Goal: Navigation & Orientation: Find specific page/section

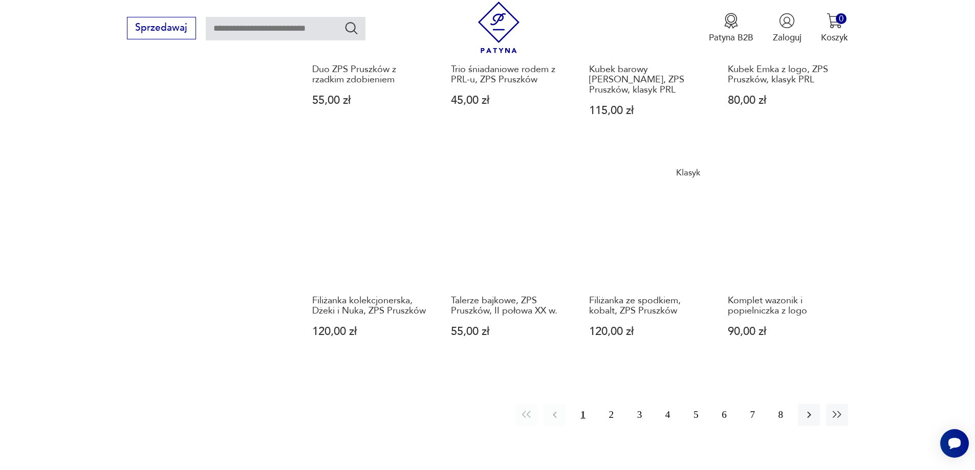
scroll to position [829, 0]
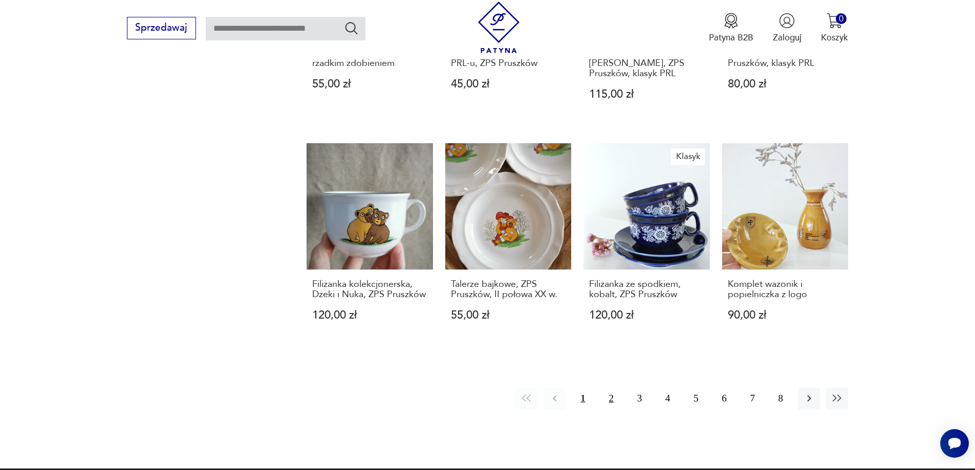
click at [617, 388] on button "2" at bounding box center [611, 399] width 22 height 22
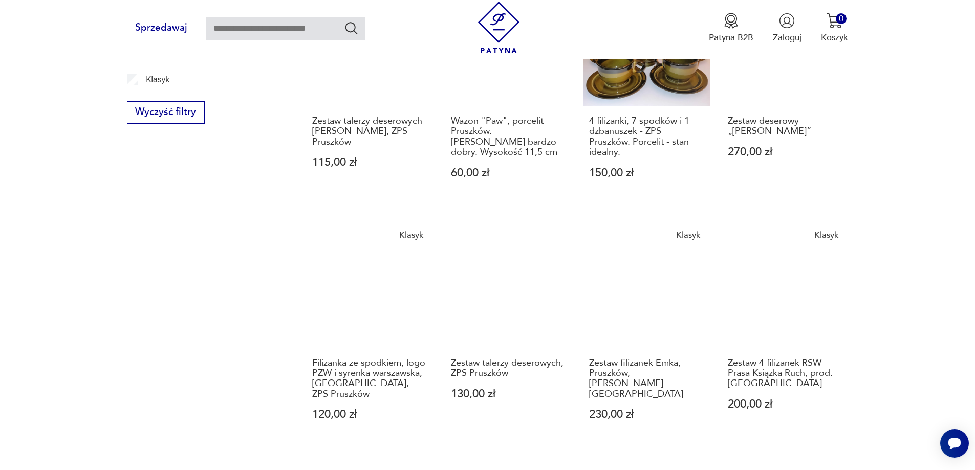
scroll to position [921, 0]
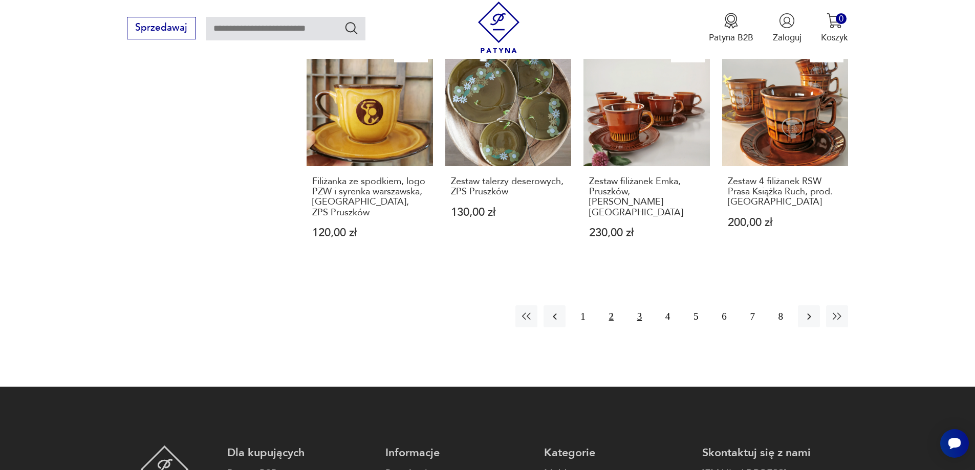
click at [638, 306] on button "3" at bounding box center [639, 317] width 22 height 22
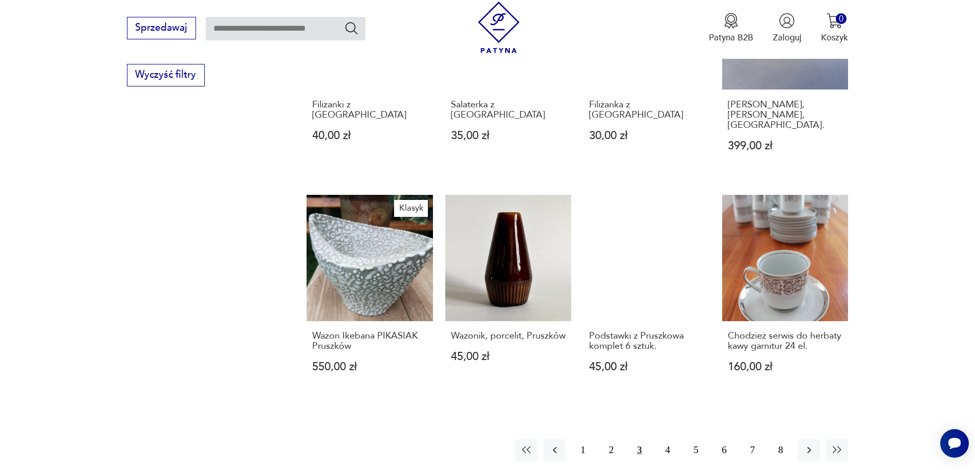
scroll to position [777, 0]
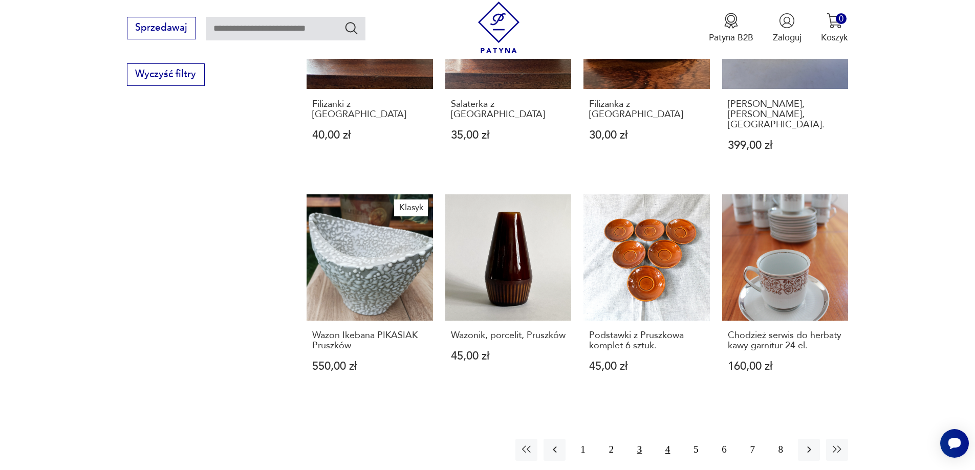
click at [664, 439] on button "4" at bounding box center [668, 450] width 22 height 22
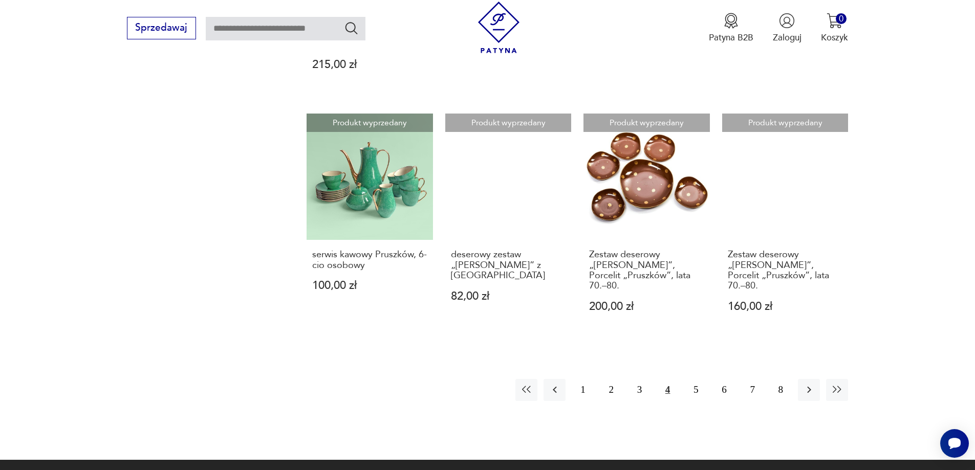
scroll to position [880, 0]
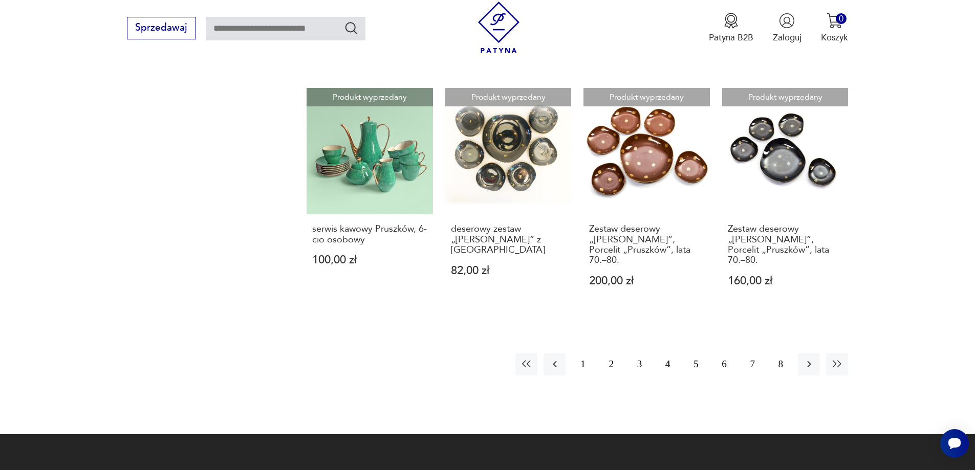
click at [699, 354] on button "5" at bounding box center [696, 365] width 22 height 22
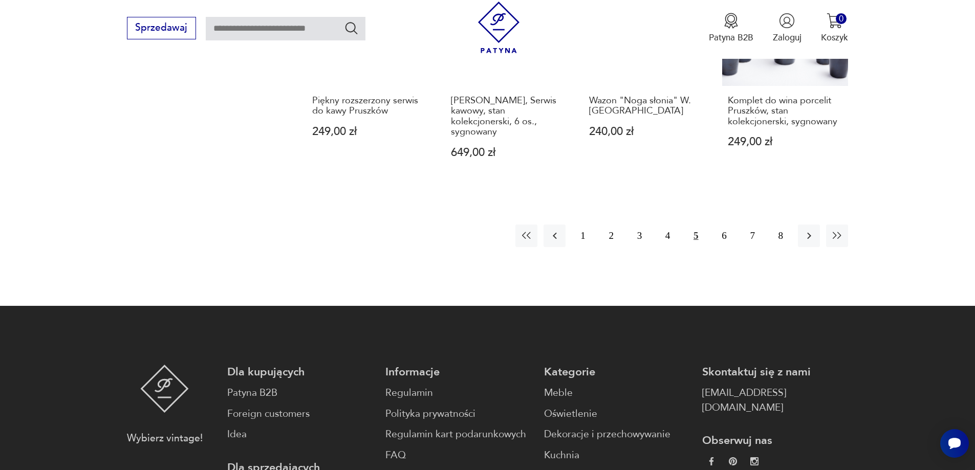
scroll to position [1084, 0]
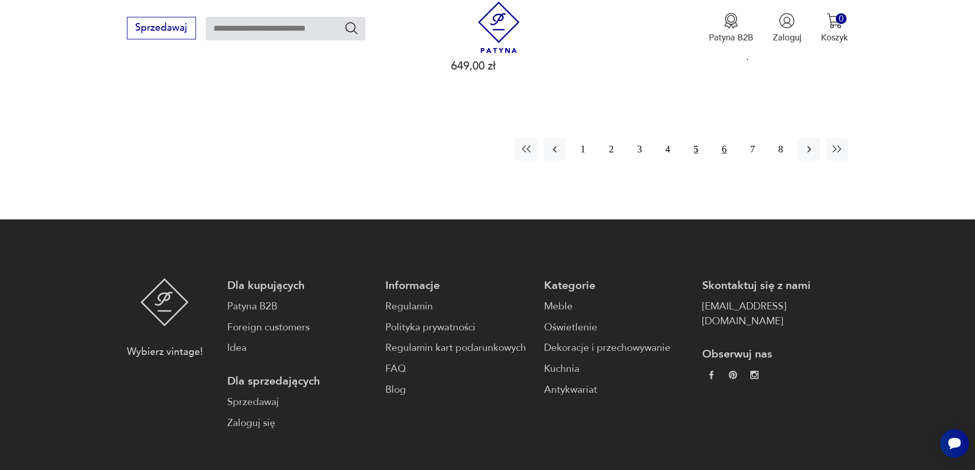
click at [727, 140] on button "6" at bounding box center [724, 149] width 22 height 22
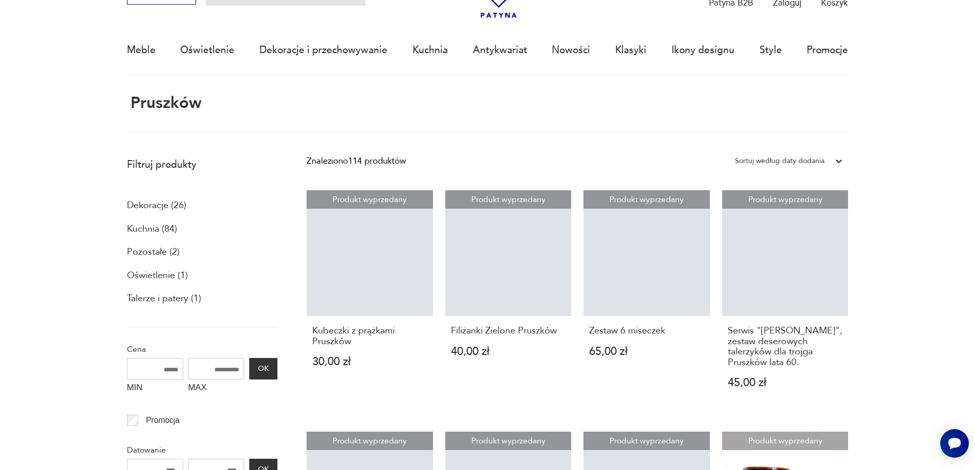
scroll to position [61, 0]
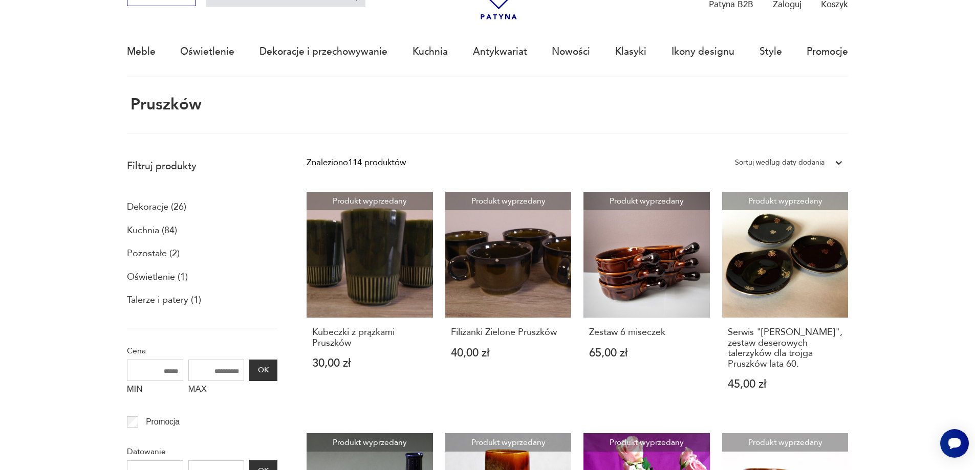
click at [159, 230] on p "Kuchnia (84)" at bounding box center [152, 230] width 50 height 17
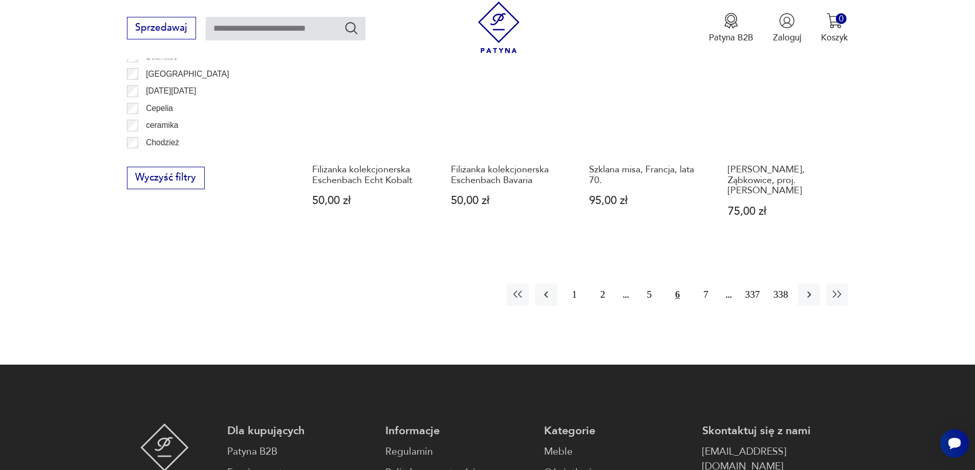
scroll to position [1226, 0]
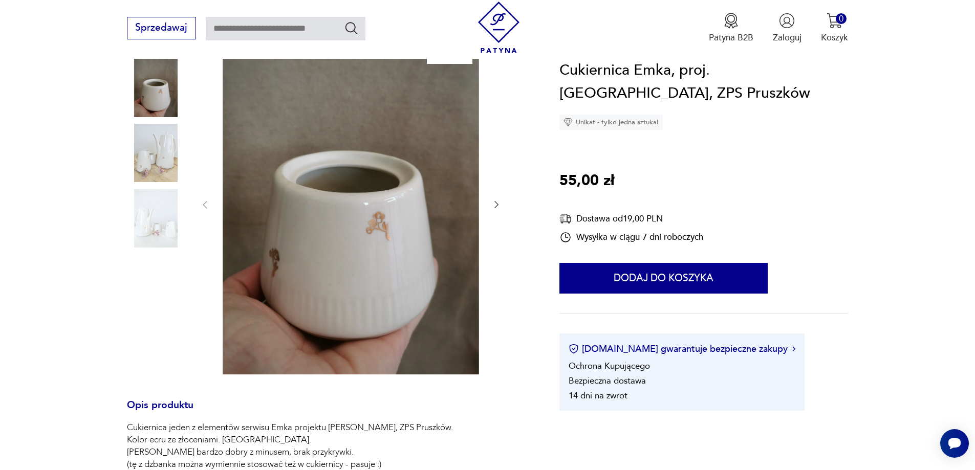
click at [159, 152] on img at bounding box center [156, 153] width 58 height 58
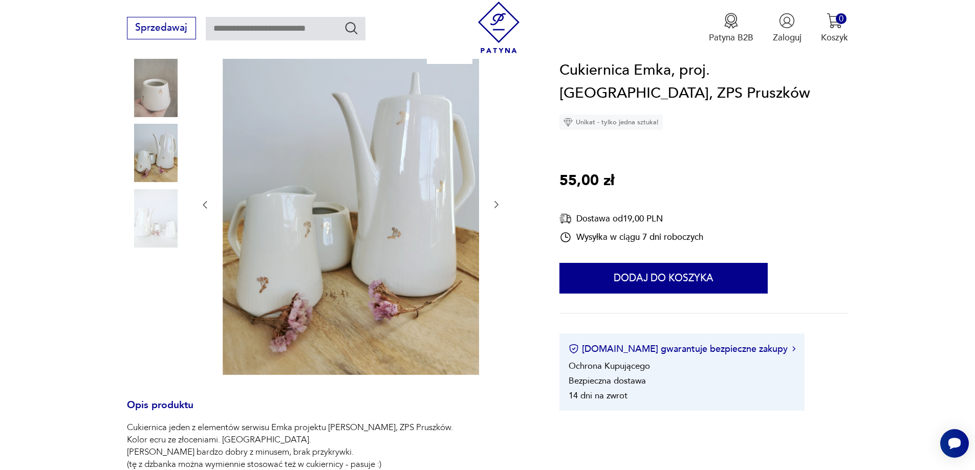
click at [153, 213] on img at bounding box center [156, 218] width 58 height 58
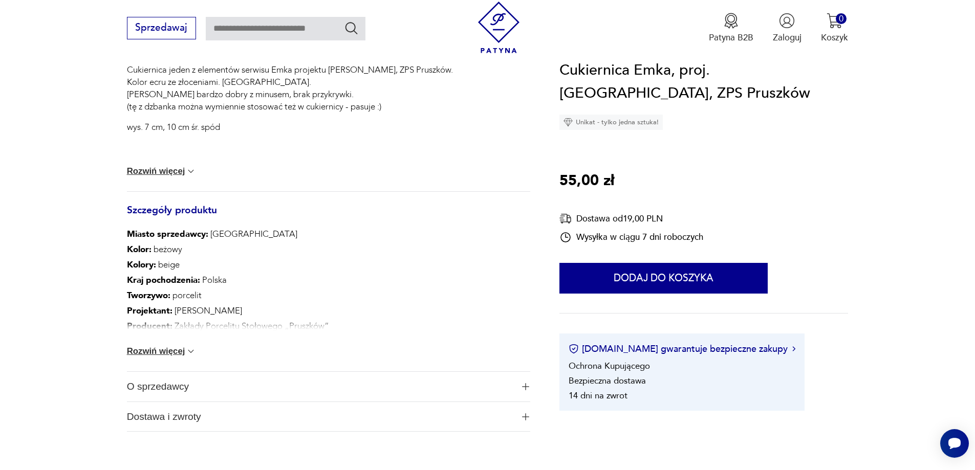
scroll to position [512, 0]
